Goal: Task Accomplishment & Management: Use online tool/utility

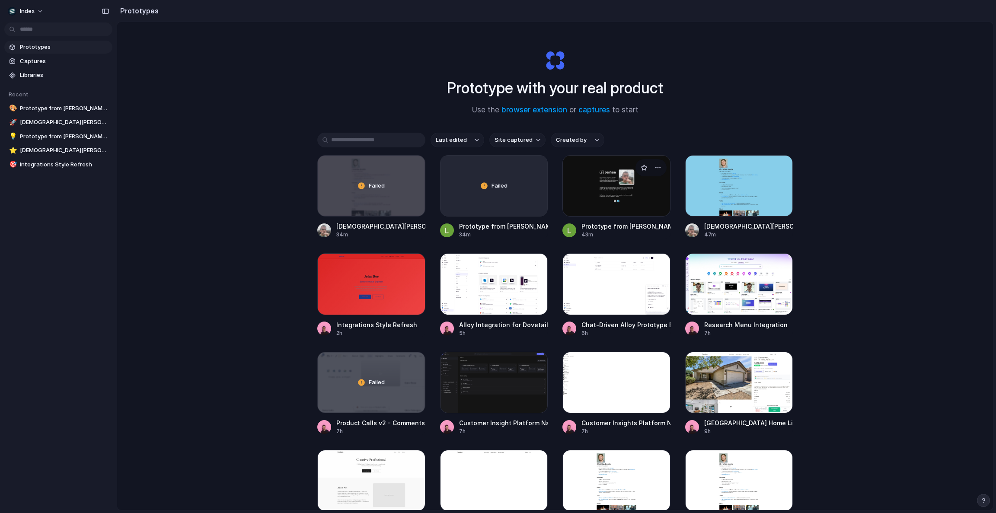
click at [596, 191] on div at bounding box center [616, 185] width 108 height 61
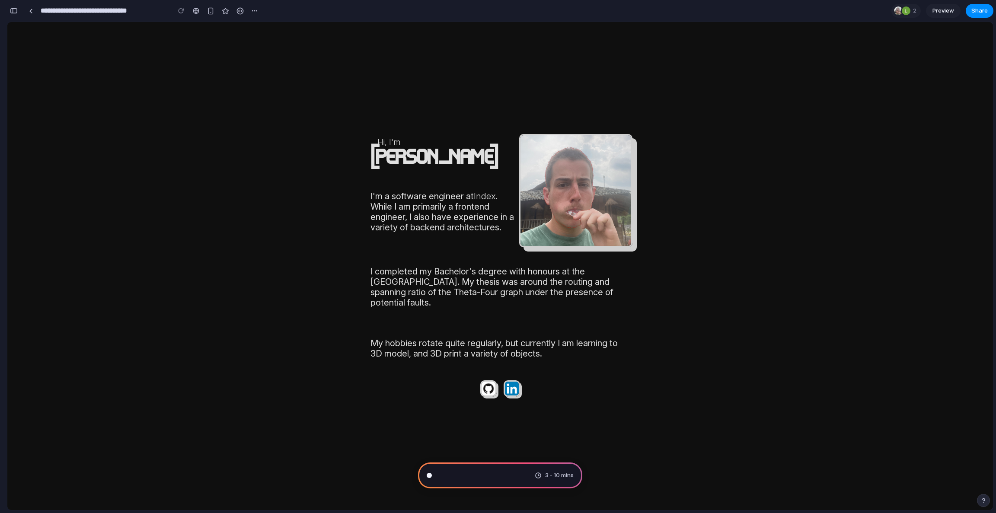
scroll to position [19, 0]
click at [16, 9] on div "button" at bounding box center [14, 11] width 8 height 6
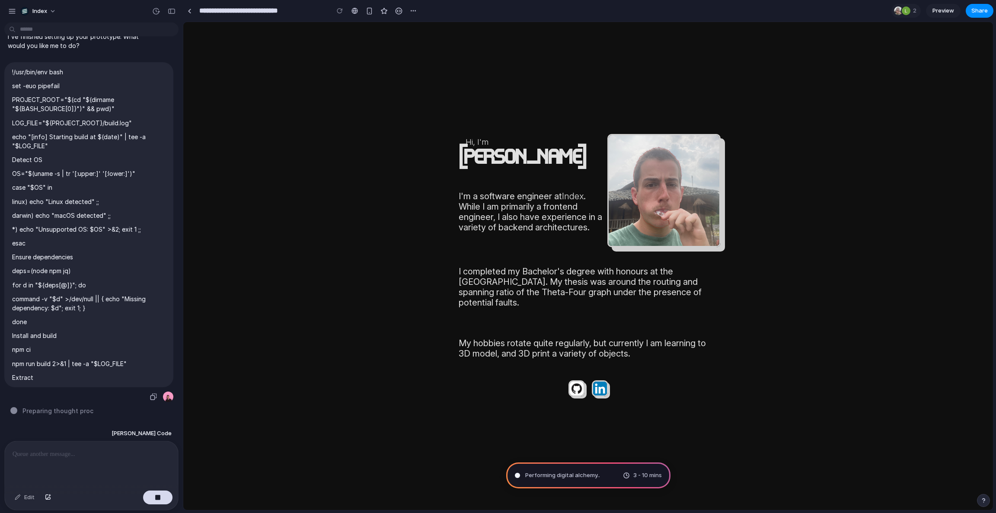
type input "**********"
drag, startPoint x: 183, startPoint y: 69, endPoint x: 146, endPoint y: 77, distance: 38.0
click at [183, 77] on html "Hi, I'm Leo Denham I'm a software engineer at Index . While I am primarily a fr…" at bounding box center [587, 266] width 809 height 488
click at [48, 467] on div at bounding box center [91, 464] width 173 height 46
paste div
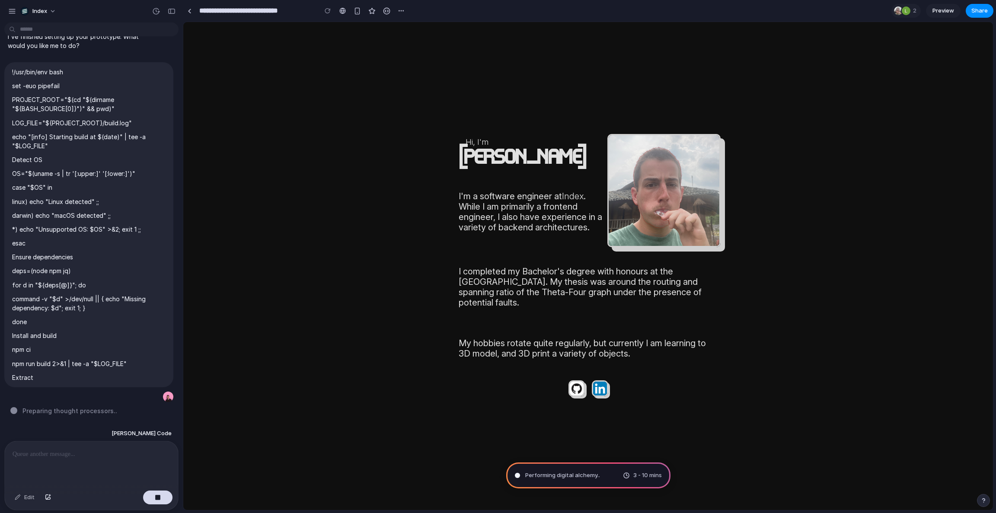
scroll to position [109, 0]
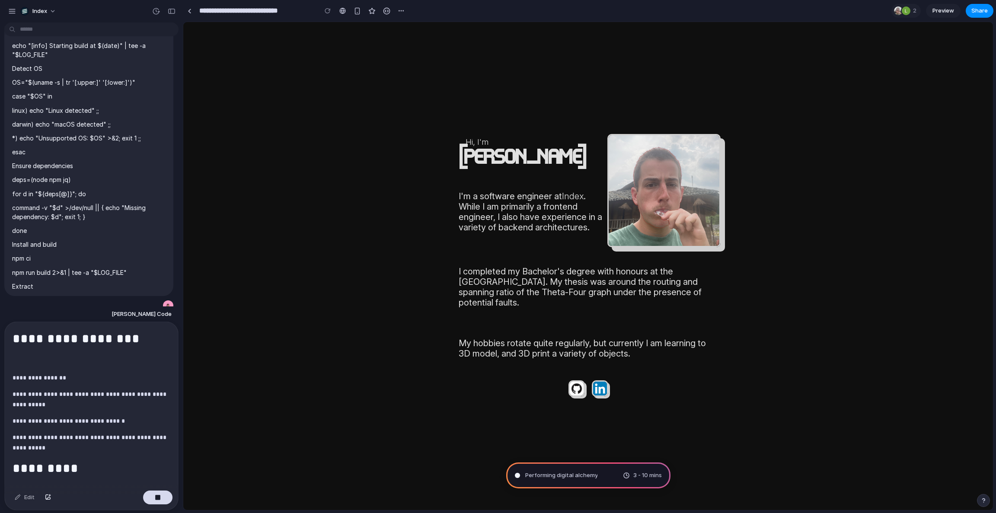
click at [50, 423] on p "**********" at bounding box center [92, 421] width 158 height 10
click at [157, 490] on button "button" at bounding box center [157, 497] width 29 height 14
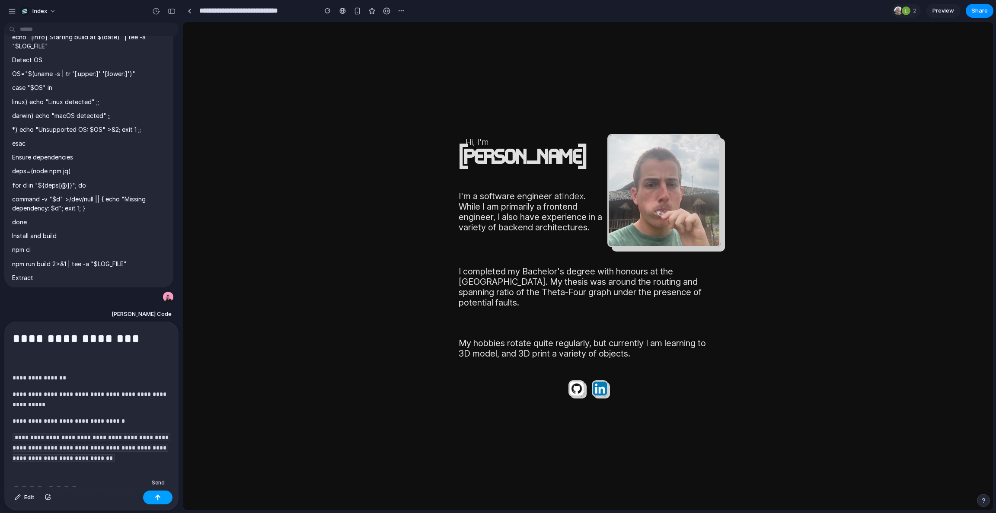
click at [162, 498] on button "button" at bounding box center [157, 497] width 29 height 14
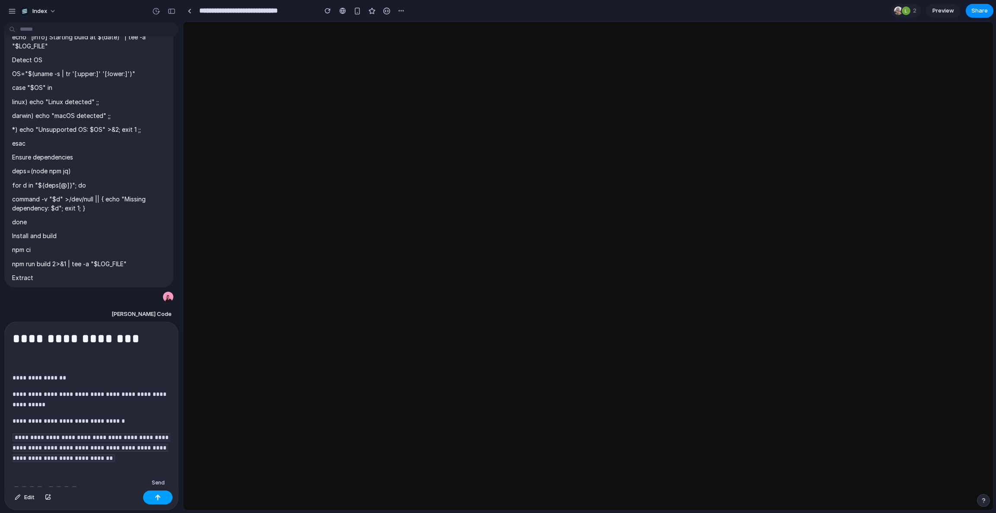
scroll to position [0, 0]
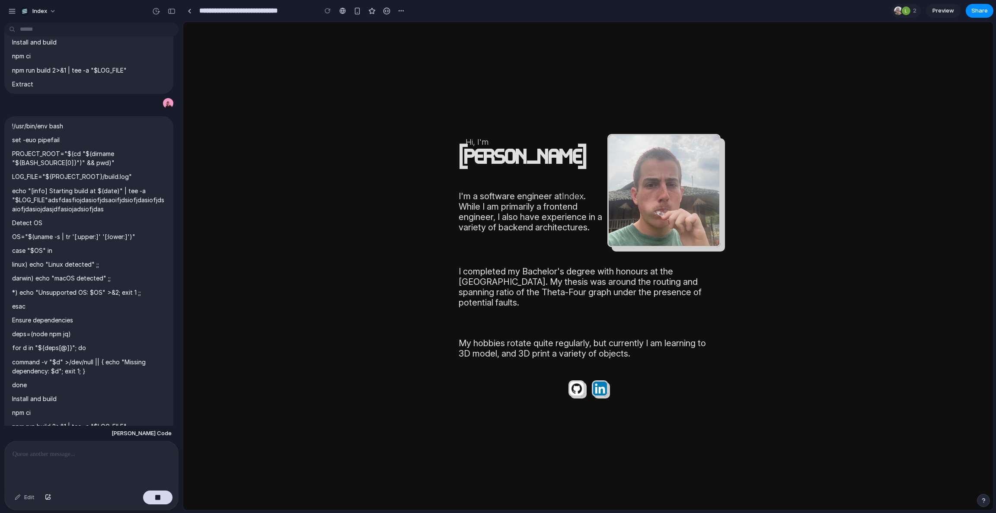
type input "**********"
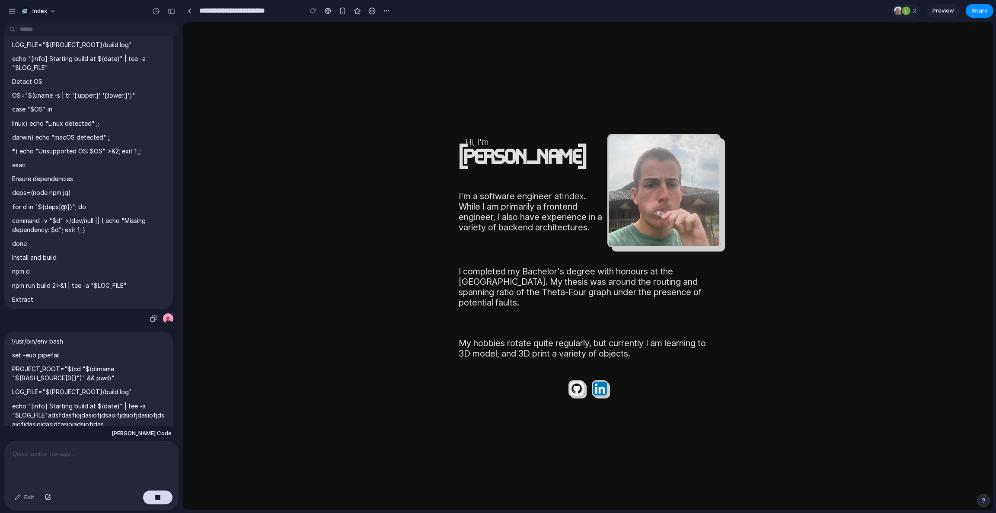
scroll to position [120, 0]
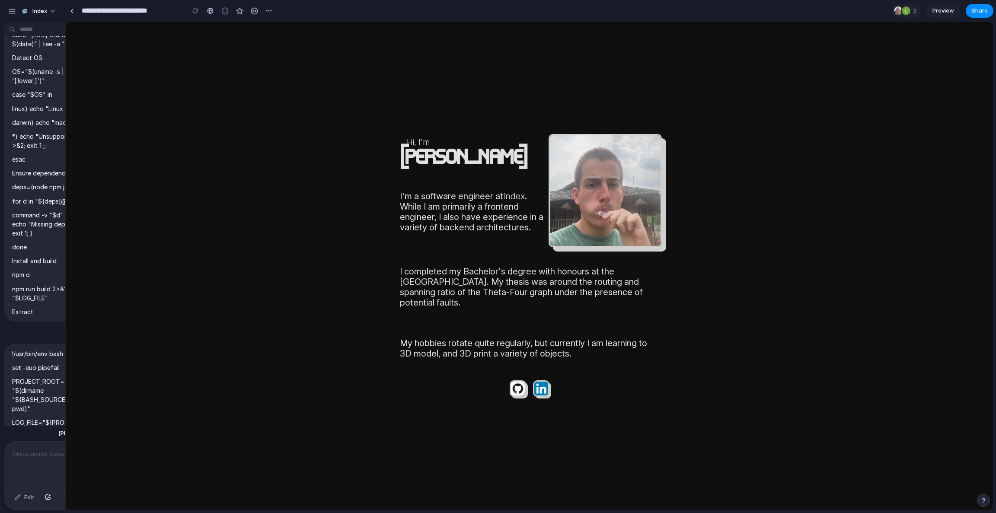
drag, startPoint x: 181, startPoint y: 187, endPoint x: 54, endPoint y: 188, distance: 127.5
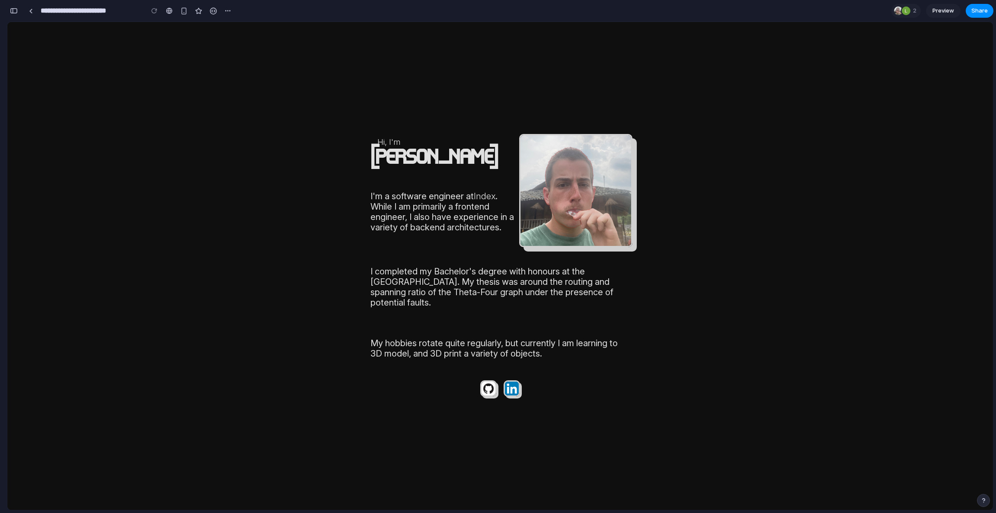
scroll to position [166, 0]
click at [16, 9] on div "button" at bounding box center [14, 11] width 8 height 6
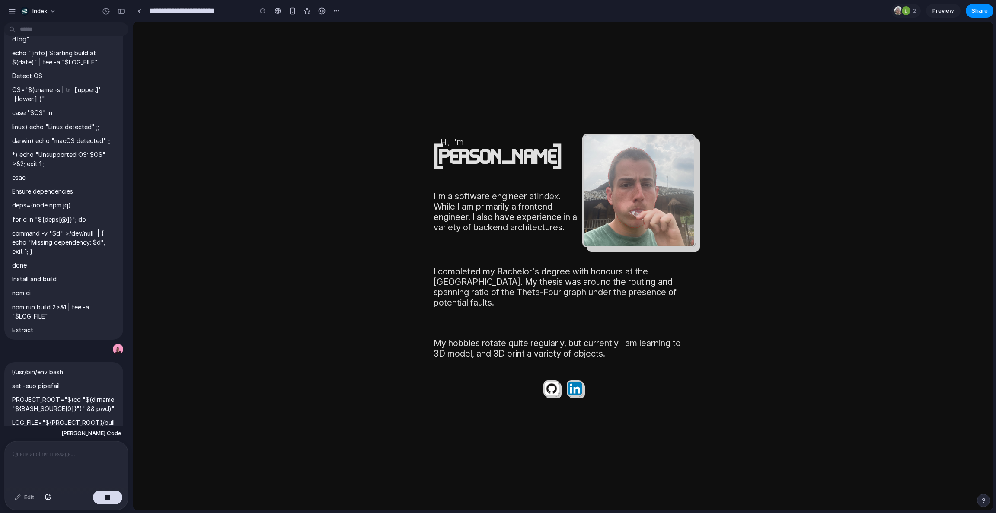
scroll to position [156, 0]
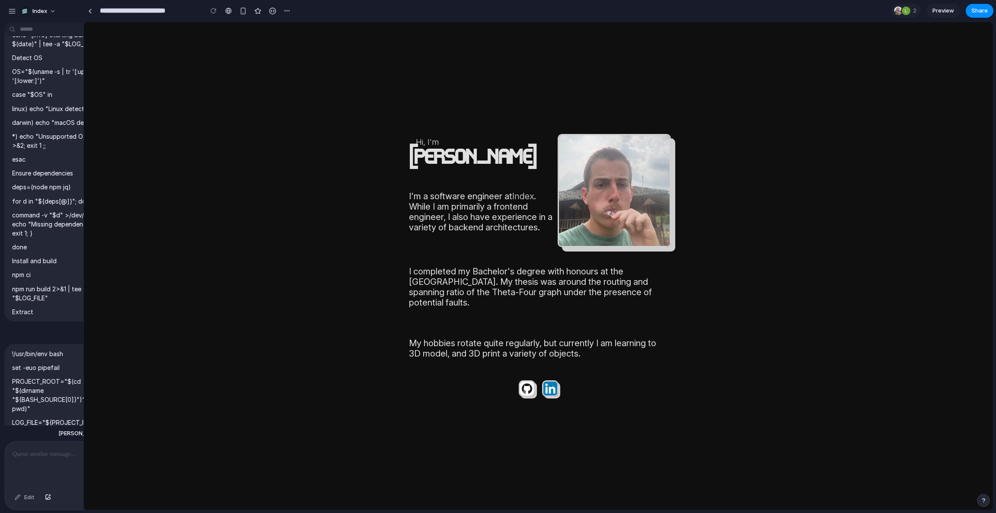
drag, startPoint x: 182, startPoint y: 139, endPoint x: 83, endPoint y: 153, distance: 99.9
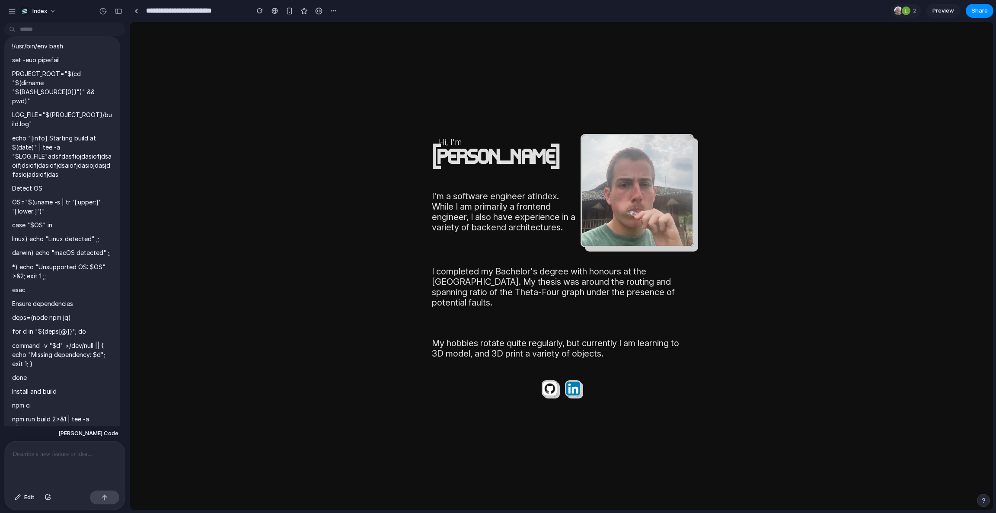
scroll to position [906, 0]
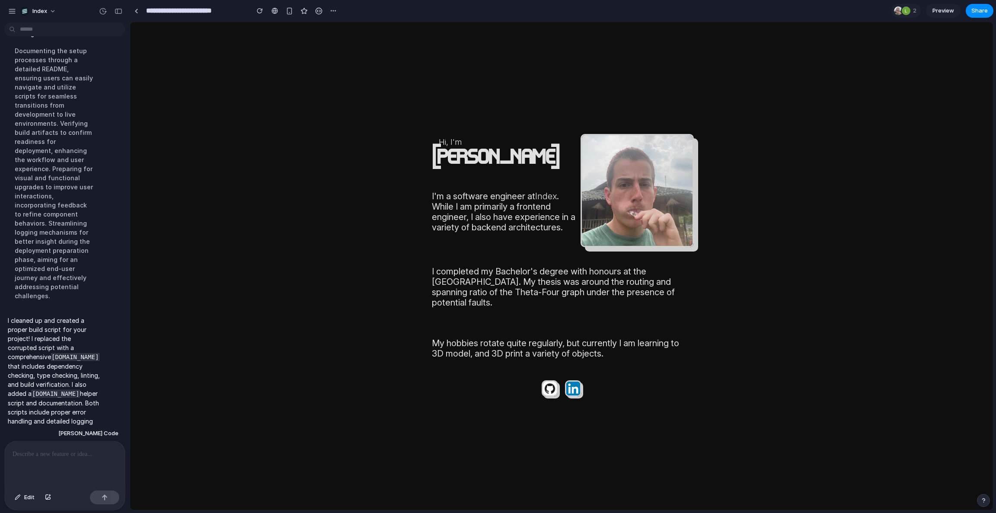
click at [51, 457] on p at bounding box center [65, 454] width 105 height 10
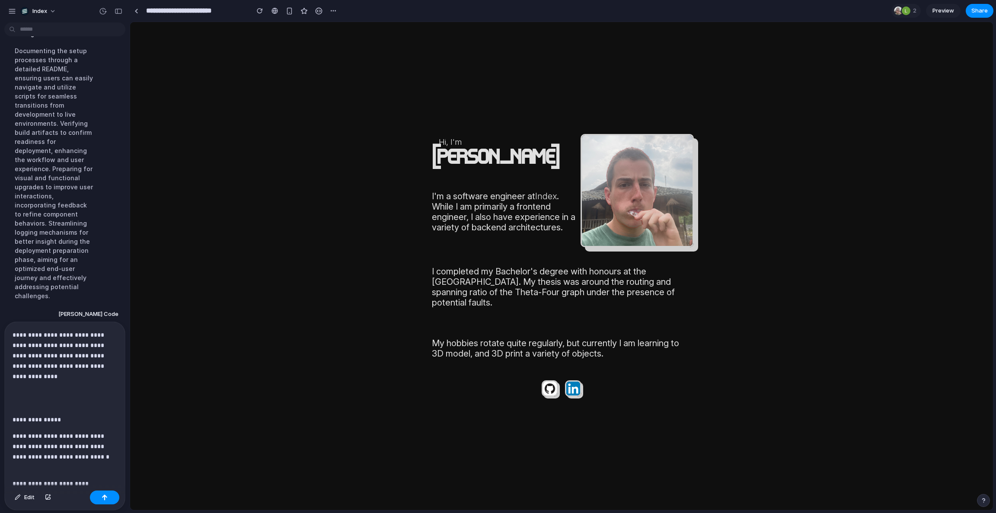
click at [72, 425] on div "**********" at bounding box center [65, 404] width 120 height 165
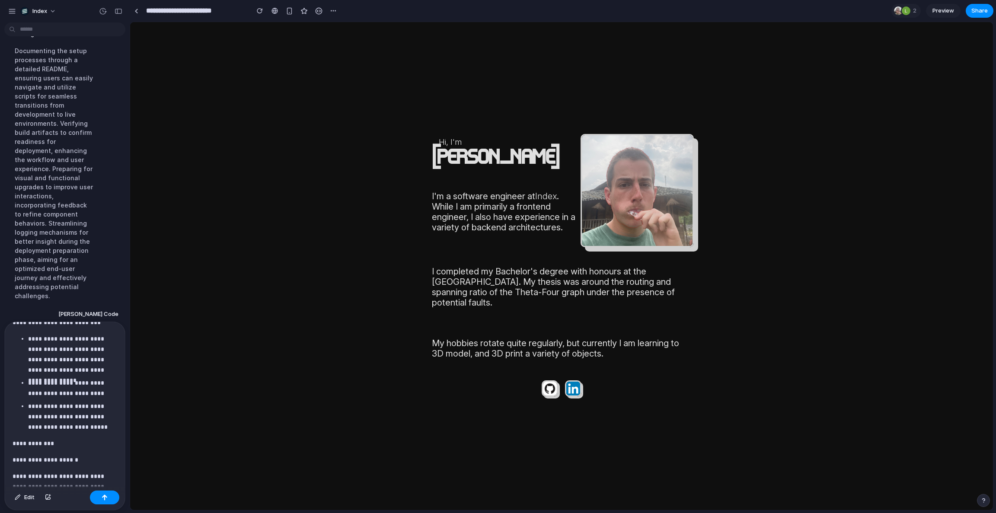
scroll to position [538, 0]
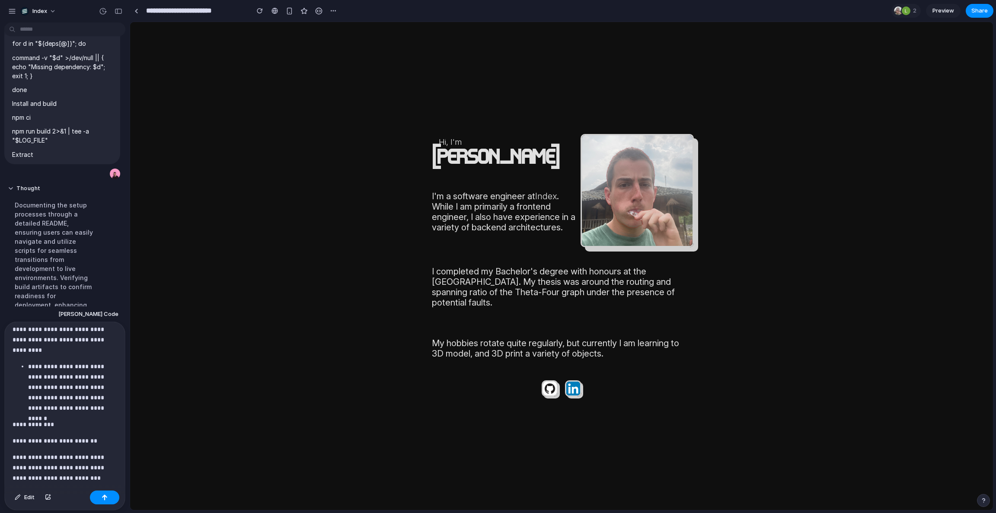
drag, startPoint x: 128, startPoint y: 420, endPoint x: 182, endPoint y: 420, distance: 53.6
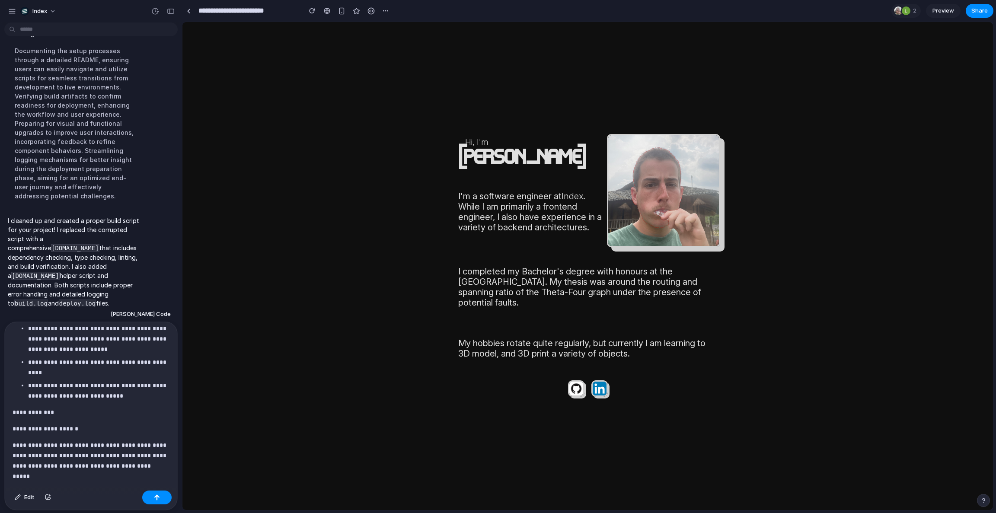
click at [89, 420] on div "**********" at bounding box center [91, 404] width 172 height 165
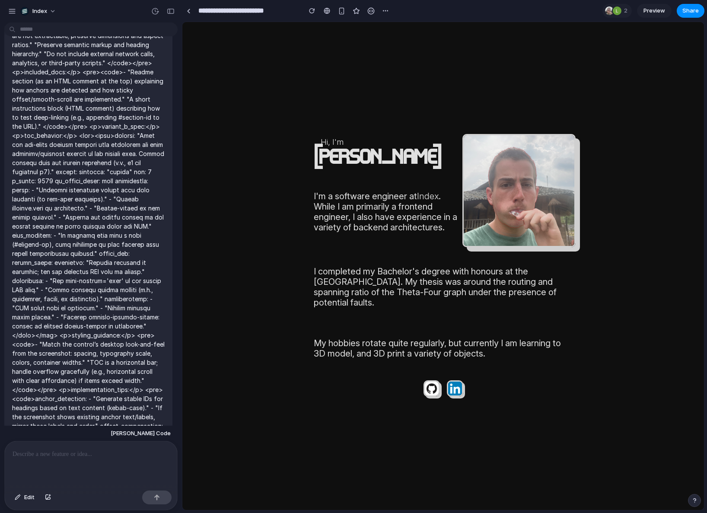
scroll to position [2402, 0]
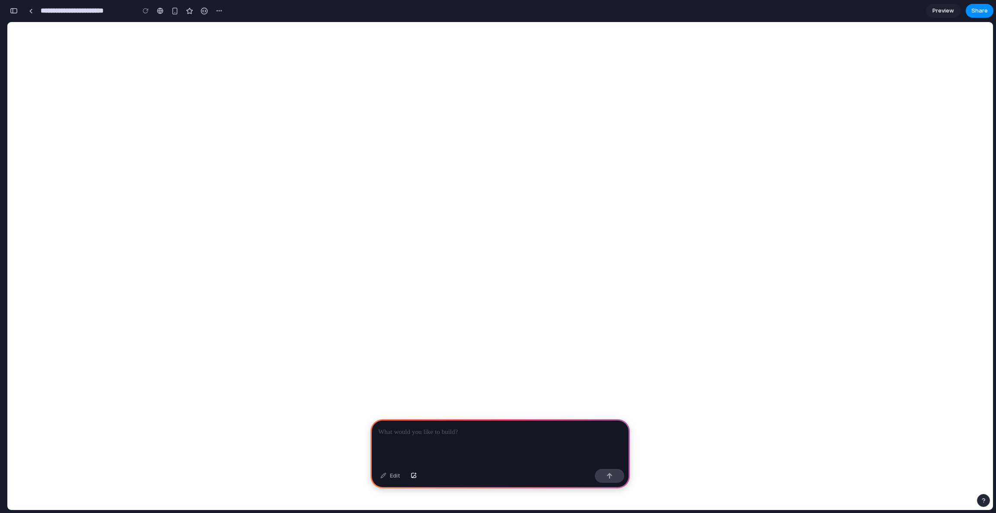
click at [496, 440] on div at bounding box center [499, 442] width 259 height 46
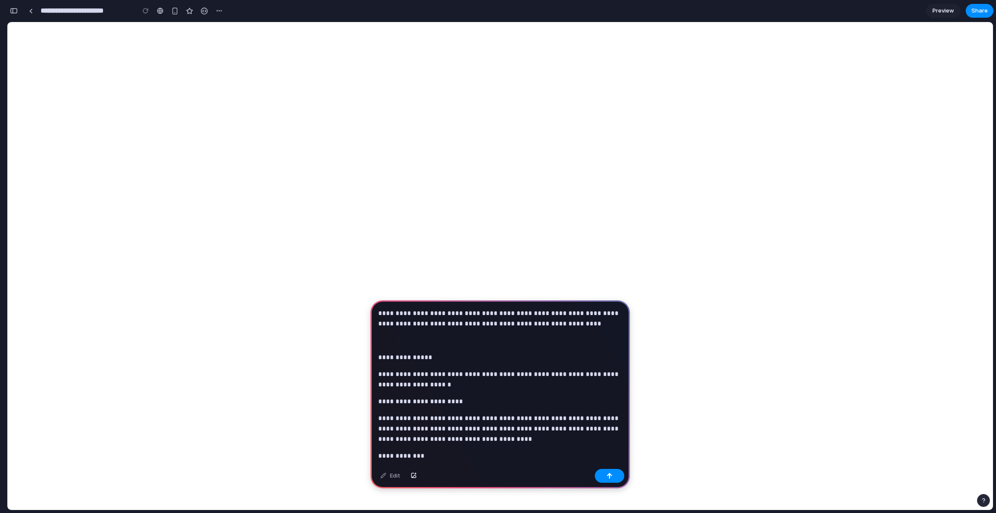
scroll to position [3024, 0]
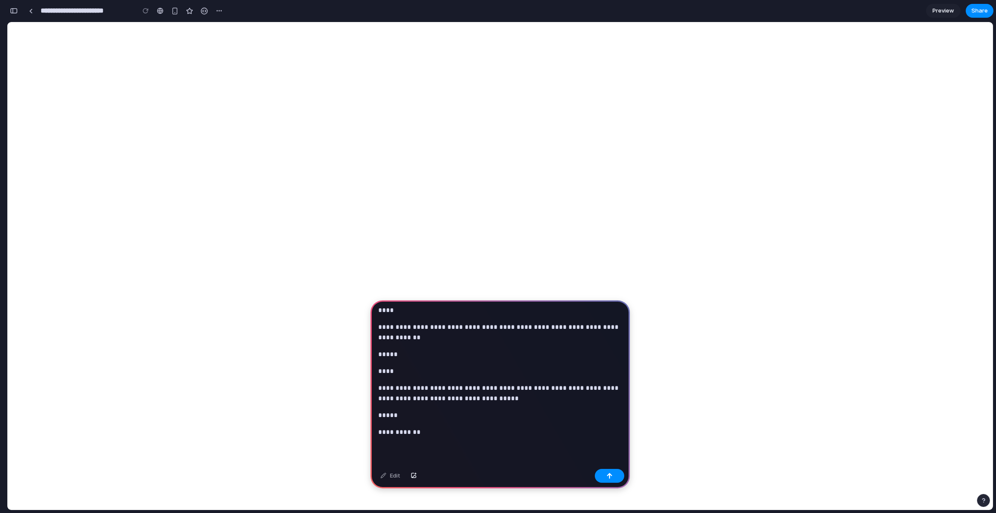
click at [477, 389] on p "**********" at bounding box center [500, 393] width 244 height 21
drag, startPoint x: 477, startPoint y: 389, endPoint x: 504, endPoint y: 434, distance: 52.9
click at [504, 434] on p "**********" at bounding box center [500, 432] width 244 height 10
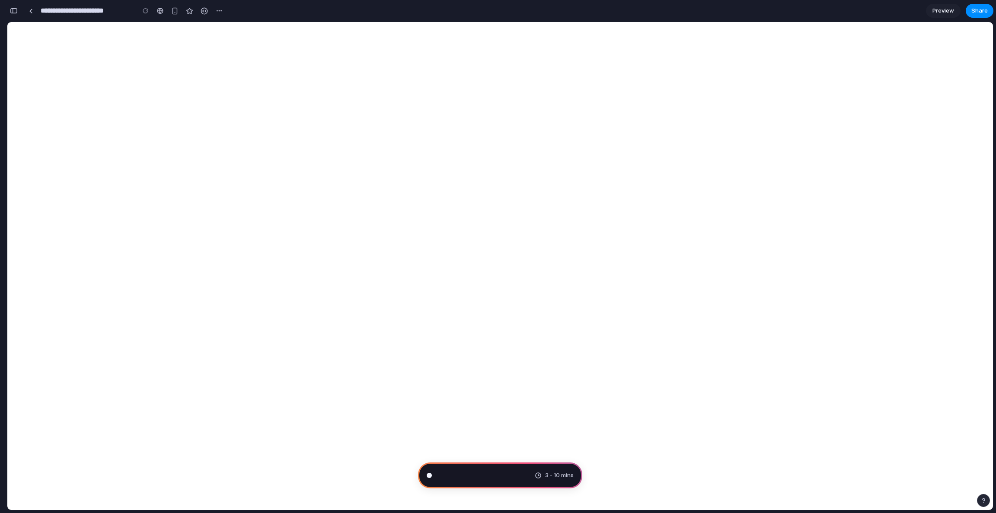
scroll to position [3450, 0]
click at [17, 8] on div "button" at bounding box center [14, 11] width 8 height 6
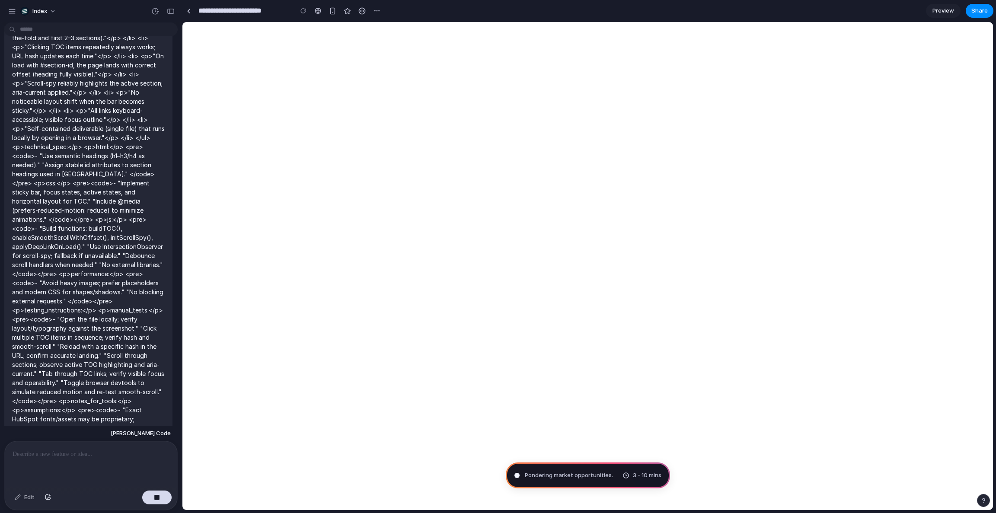
scroll to position [1164, 0]
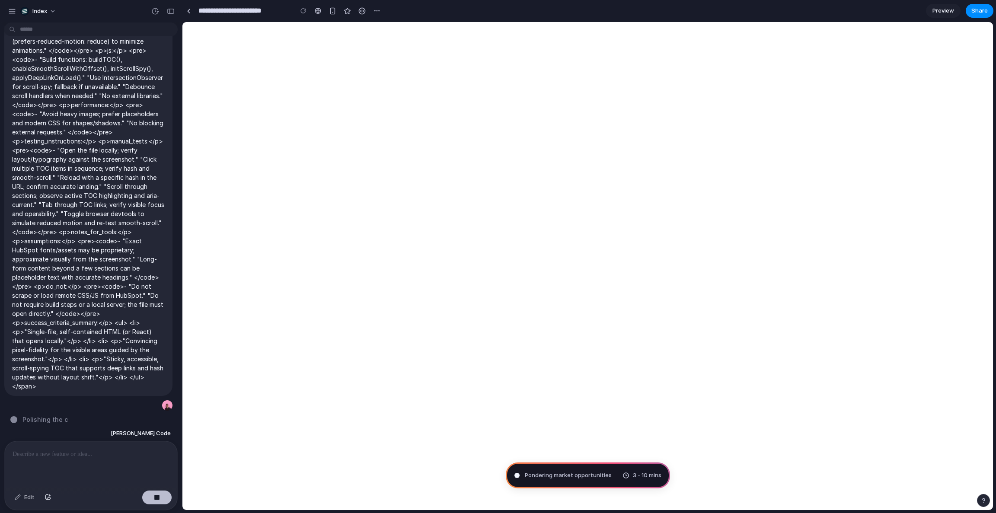
click at [162, 503] on button "button" at bounding box center [156, 497] width 29 height 14
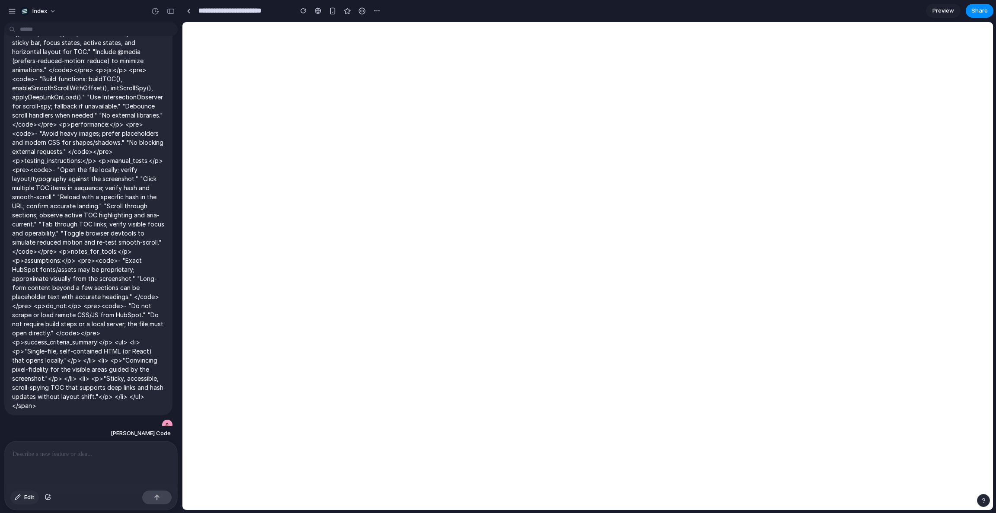
click at [20, 494] on button "Edit" at bounding box center [24, 497] width 29 height 14
click at [319, 13] on div at bounding box center [318, 10] width 6 height 7
click at [324, 12] on link at bounding box center [318, 10] width 13 height 13
type input "**********"
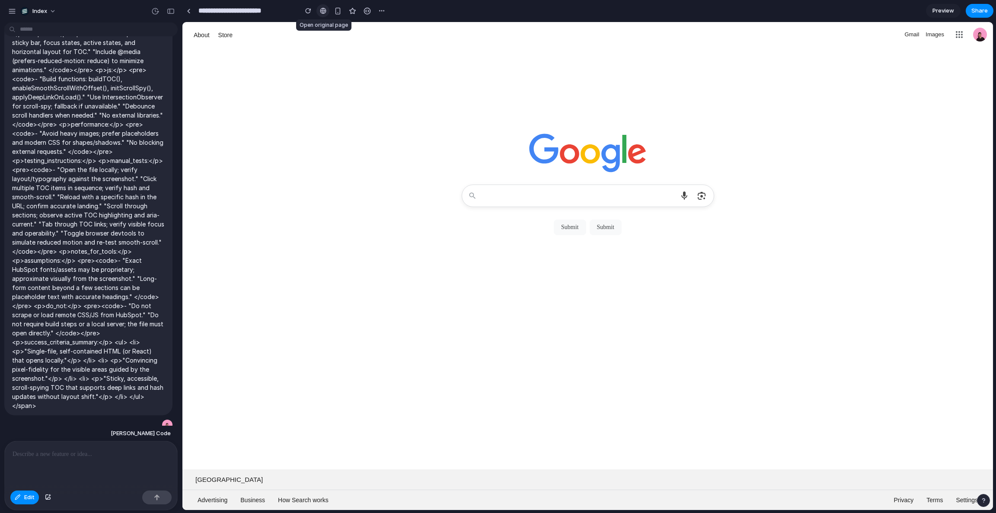
scroll to position [0, 0]
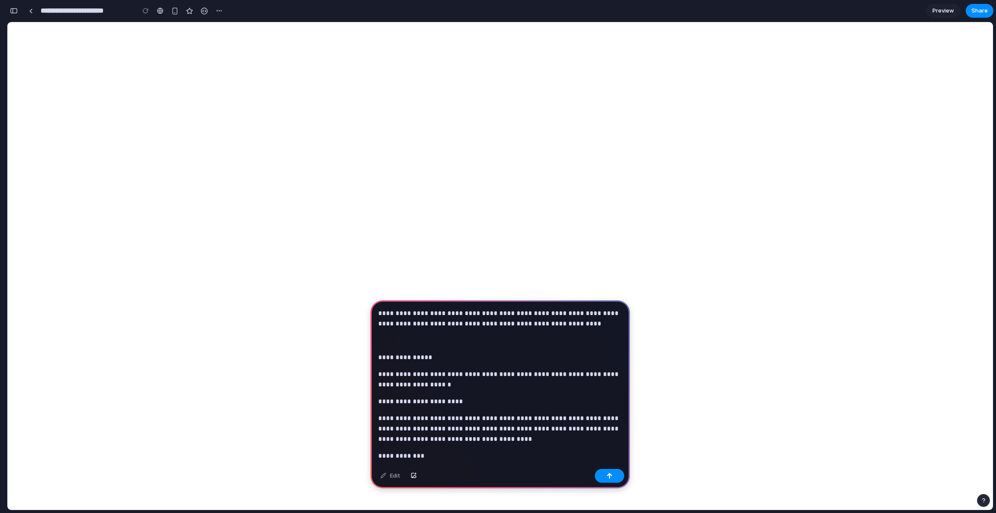
click at [11, 14] on button "button" at bounding box center [14, 11] width 14 height 14
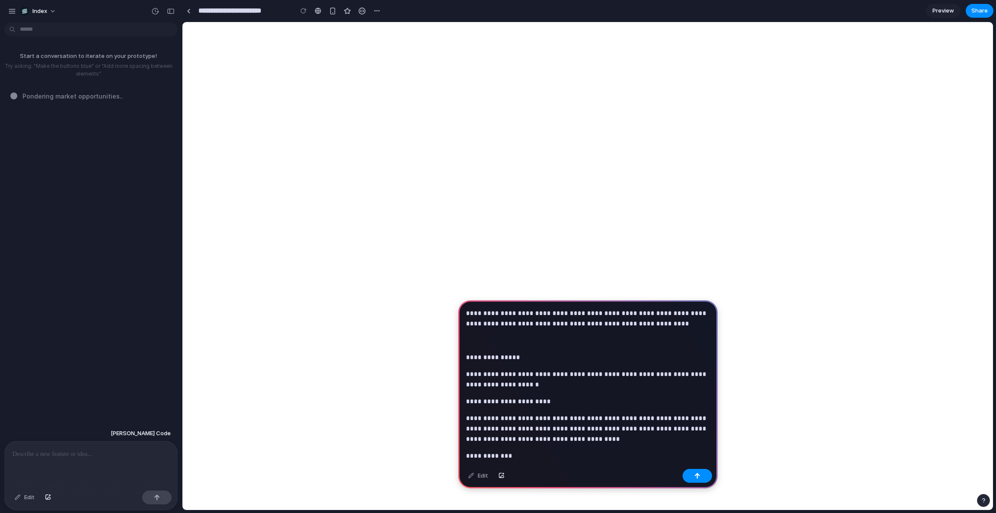
click at [591, 376] on p "**********" at bounding box center [588, 379] width 244 height 21
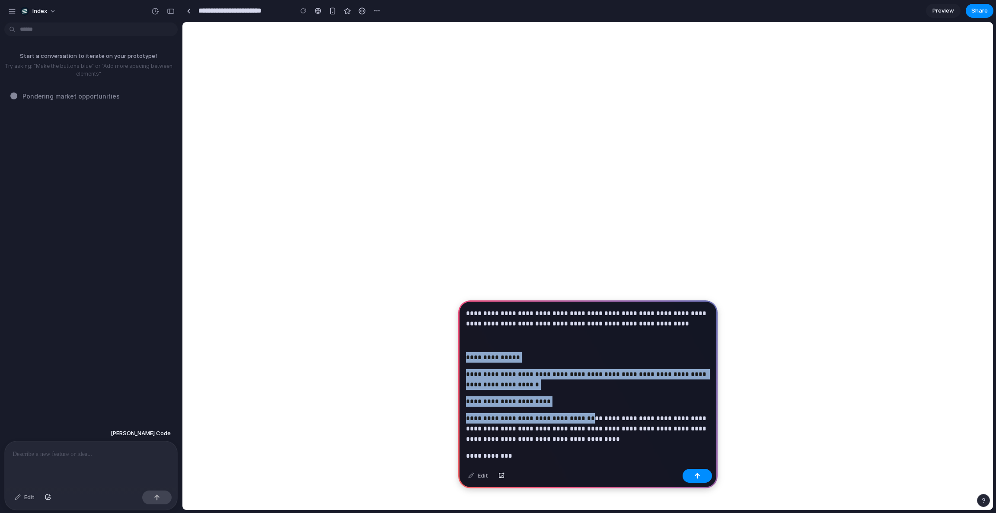
drag, startPoint x: 538, startPoint y: 344, endPoint x: 584, endPoint y: 416, distance: 84.9
click at [584, 416] on p "**********" at bounding box center [588, 428] width 244 height 31
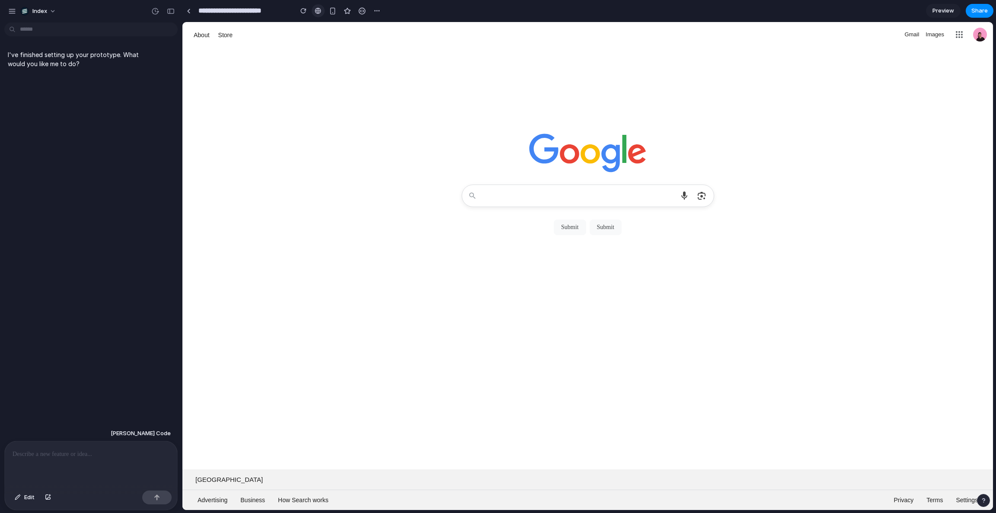
click at [322, 9] on link at bounding box center [318, 10] width 13 height 13
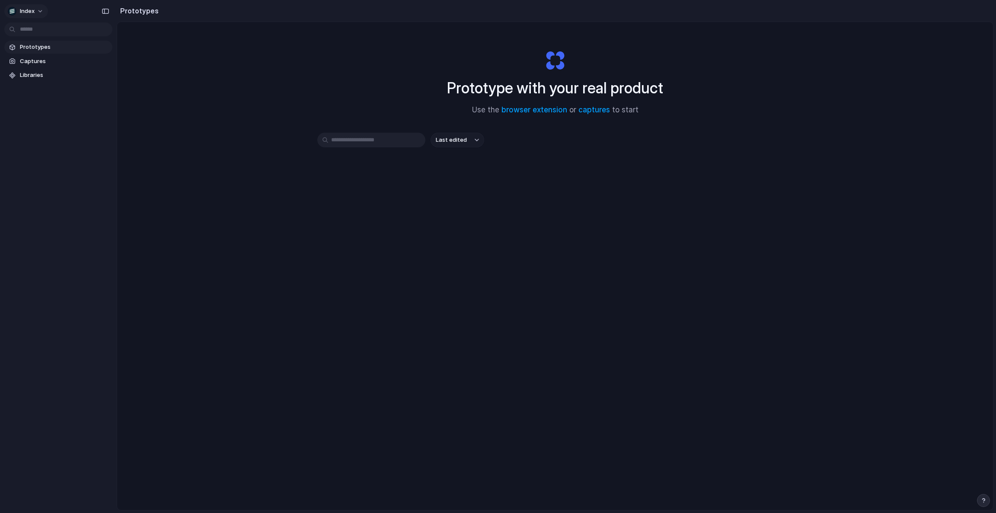
click at [24, 5] on button "Index" at bounding box center [26, 11] width 44 height 14
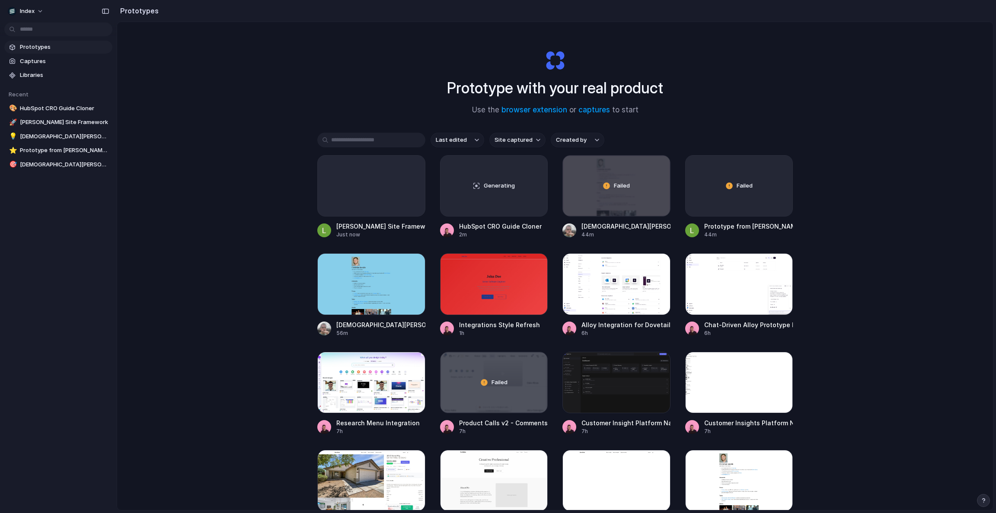
click at [25, 11] on div "Settings Invite members Change theme Sign out" at bounding box center [498, 256] width 996 height 513
click at [30, 12] on span "Index" at bounding box center [27, 11] width 15 height 9
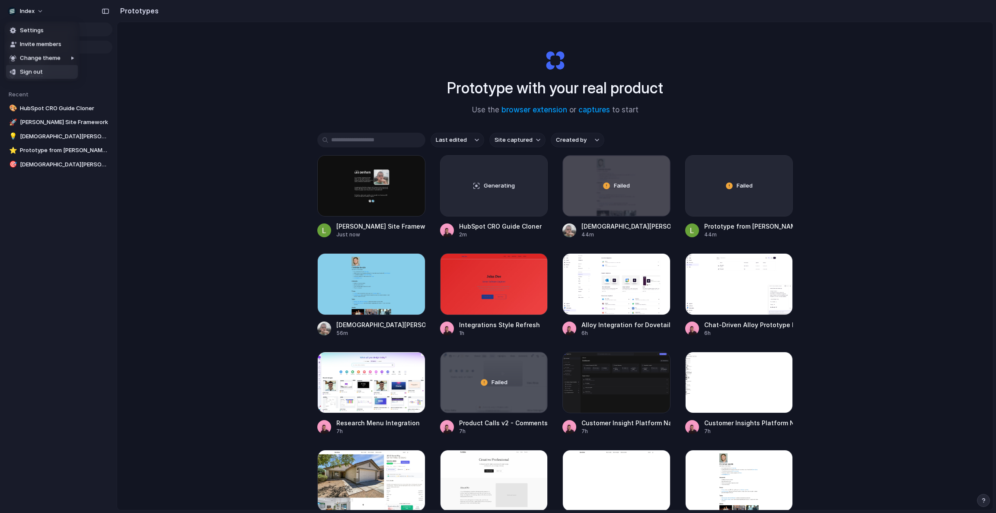
click at [63, 241] on div "Settings Invite members Change theme Sign out" at bounding box center [498, 256] width 996 height 513
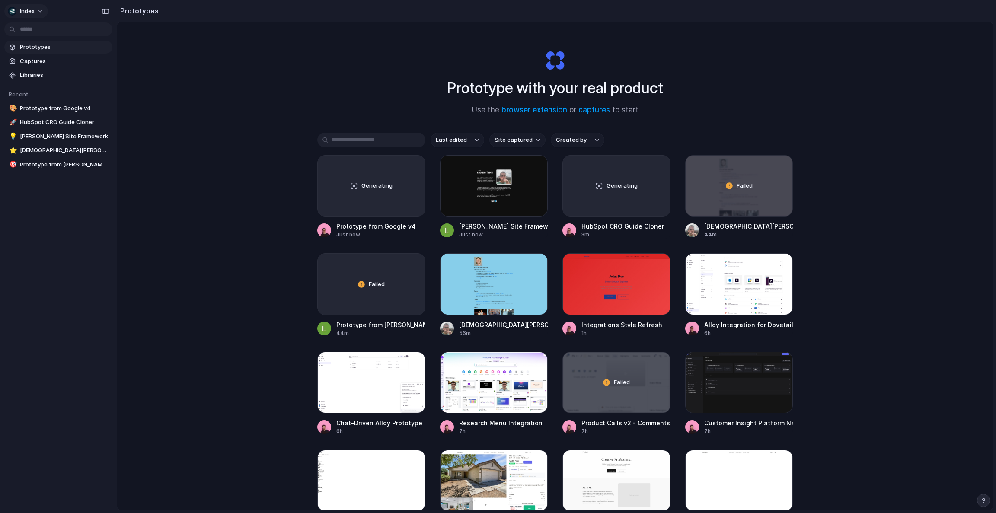
click at [23, 8] on span "Index" at bounding box center [27, 11] width 15 height 9
click at [23, 8] on div "Settings Invite members Change theme Sign out" at bounding box center [498, 256] width 996 height 513
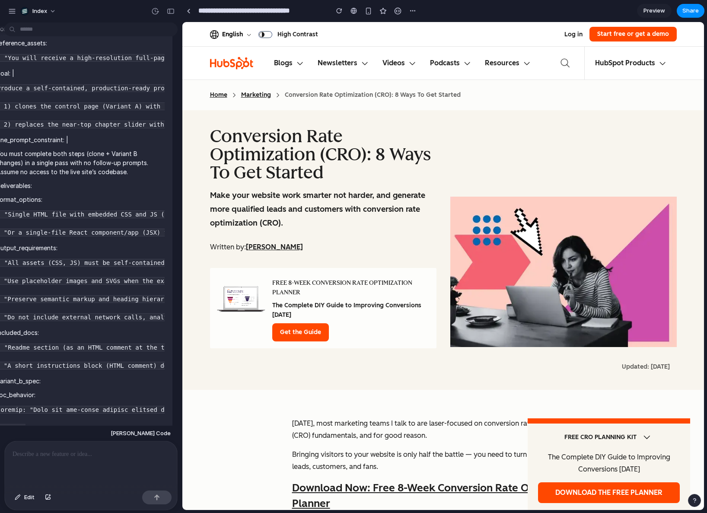
scroll to position [72, 0]
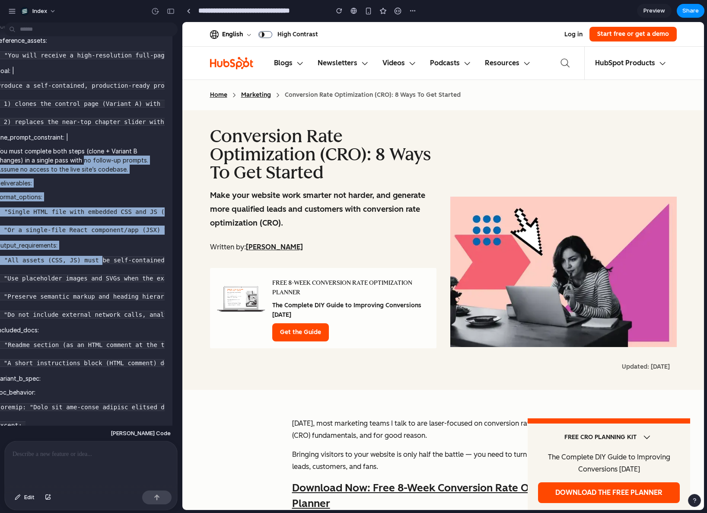
drag, startPoint x: 99, startPoint y: 179, endPoint x: 119, endPoint y: 274, distance: 97.1
click at [119, 274] on code "- "All assets (CSS, JS) must be self-contained (inline or in the same file)." -…" at bounding box center [210, 287] width 426 height 62
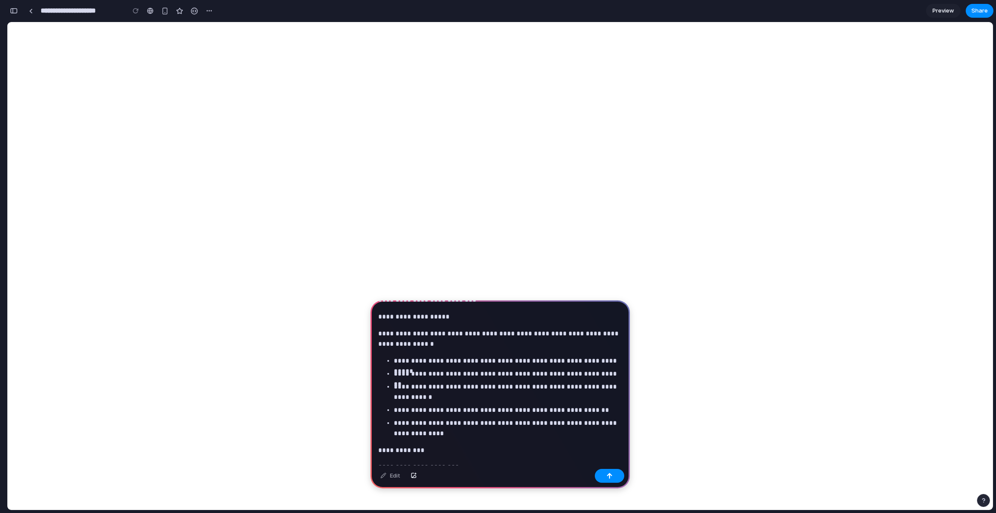
scroll to position [2676, 0]
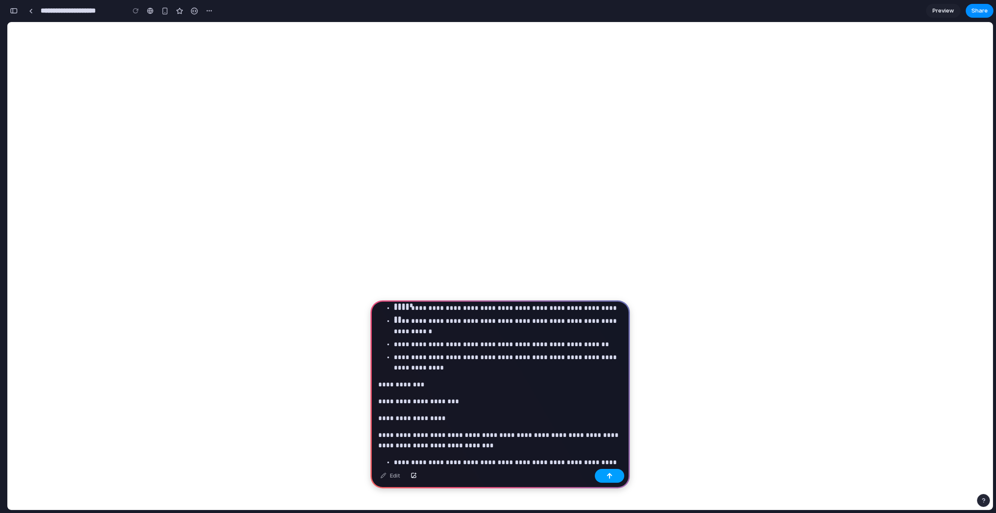
click at [608, 470] on button "button" at bounding box center [609, 476] width 29 height 14
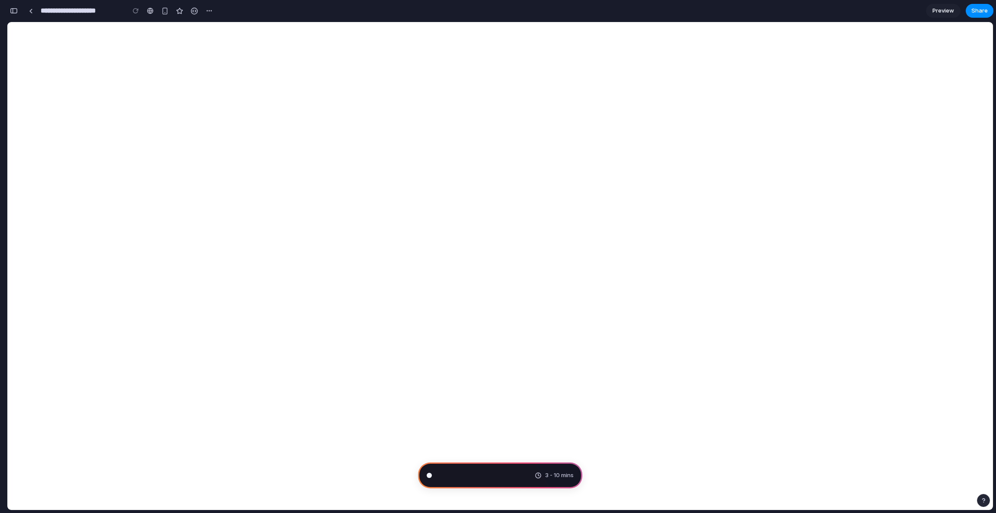
scroll to position [3450, 0]
type input "**********"
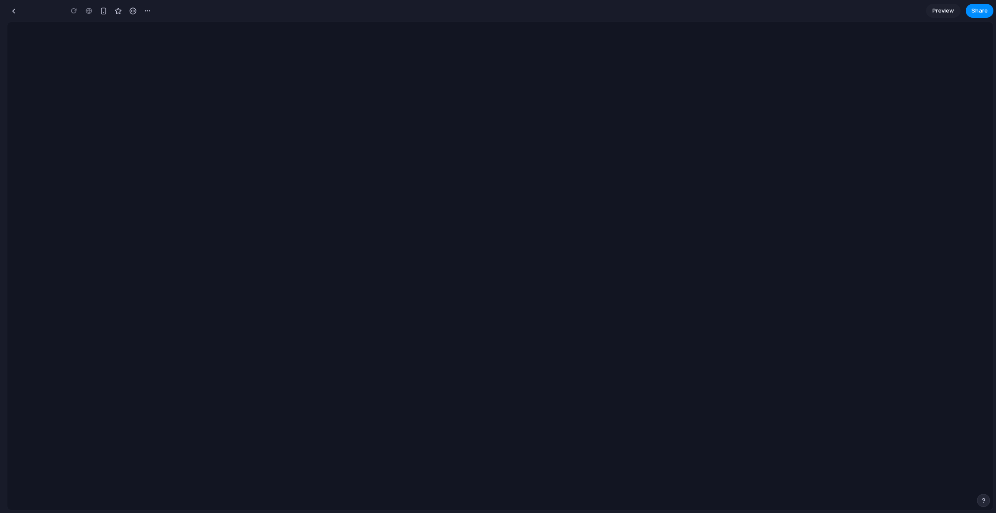
type input "**********"
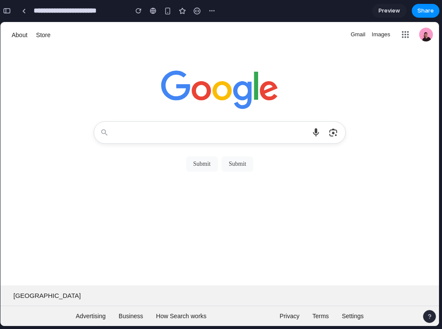
click at [303, 51] on div at bounding box center [219, 79] width 439 height 62
